Goal: Find specific fact: Find specific fact

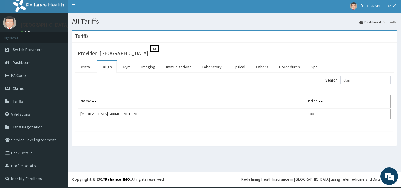
drag, startPoint x: 354, startPoint y: 80, endPoint x: 295, endPoint y: 79, distance: 58.8
click at [296, 79] on div "Search: clari" at bounding box center [315, 81] width 152 height 10
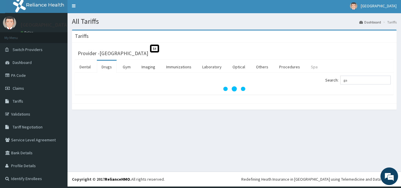
type input "g"
click at [260, 67] on link "Others" at bounding box center [263, 67] width 22 height 12
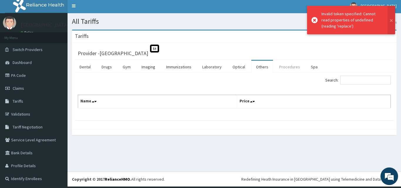
click at [290, 65] on link "Procedures" at bounding box center [290, 67] width 30 height 12
click at [109, 65] on link "Drugs" at bounding box center [107, 67] width 20 height 12
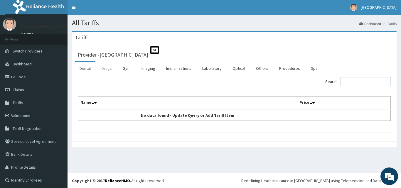
click at [108, 71] on link "Drugs" at bounding box center [107, 68] width 20 height 12
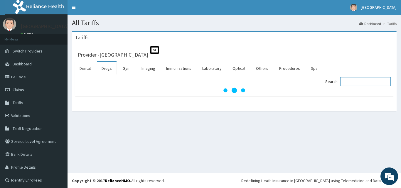
click at [360, 81] on input "Search:" at bounding box center [366, 81] width 51 height 9
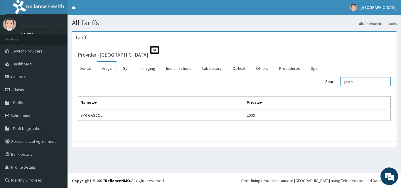
type input "gascol"
